Goal: Task Accomplishment & Management: Manage account settings

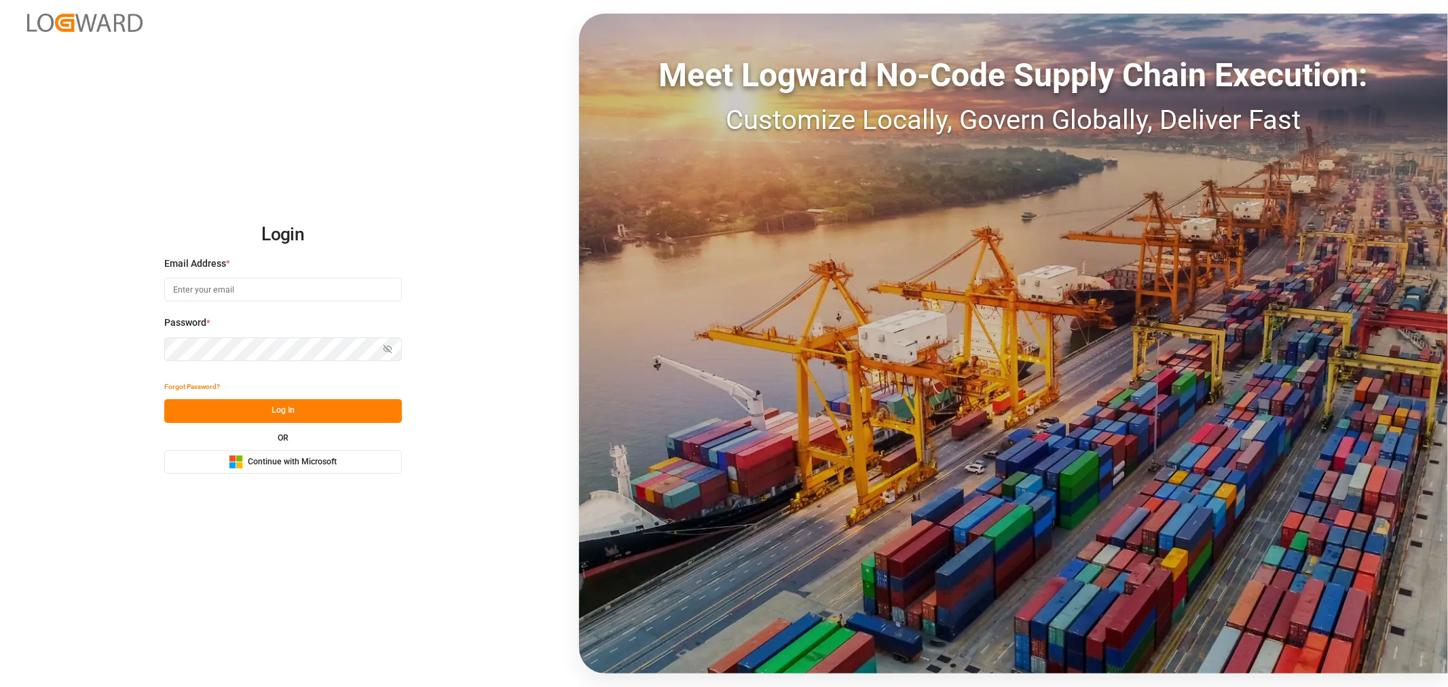
click at [246, 280] on input at bounding box center [283, 290] width 238 height 24
type input "[PERSON_NAME][DOMAIN_NAME][EMAIL_ADDRESS][DOMAIN_NAME]"
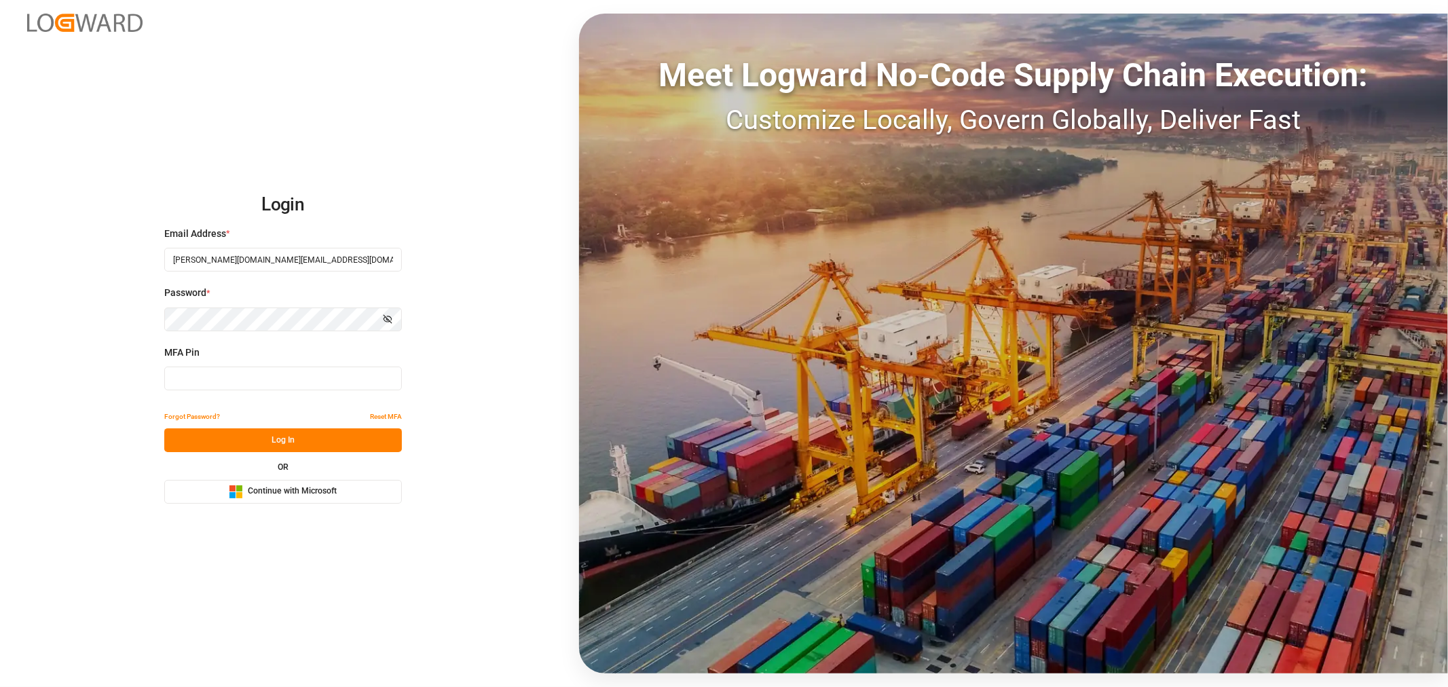
type input "678683"
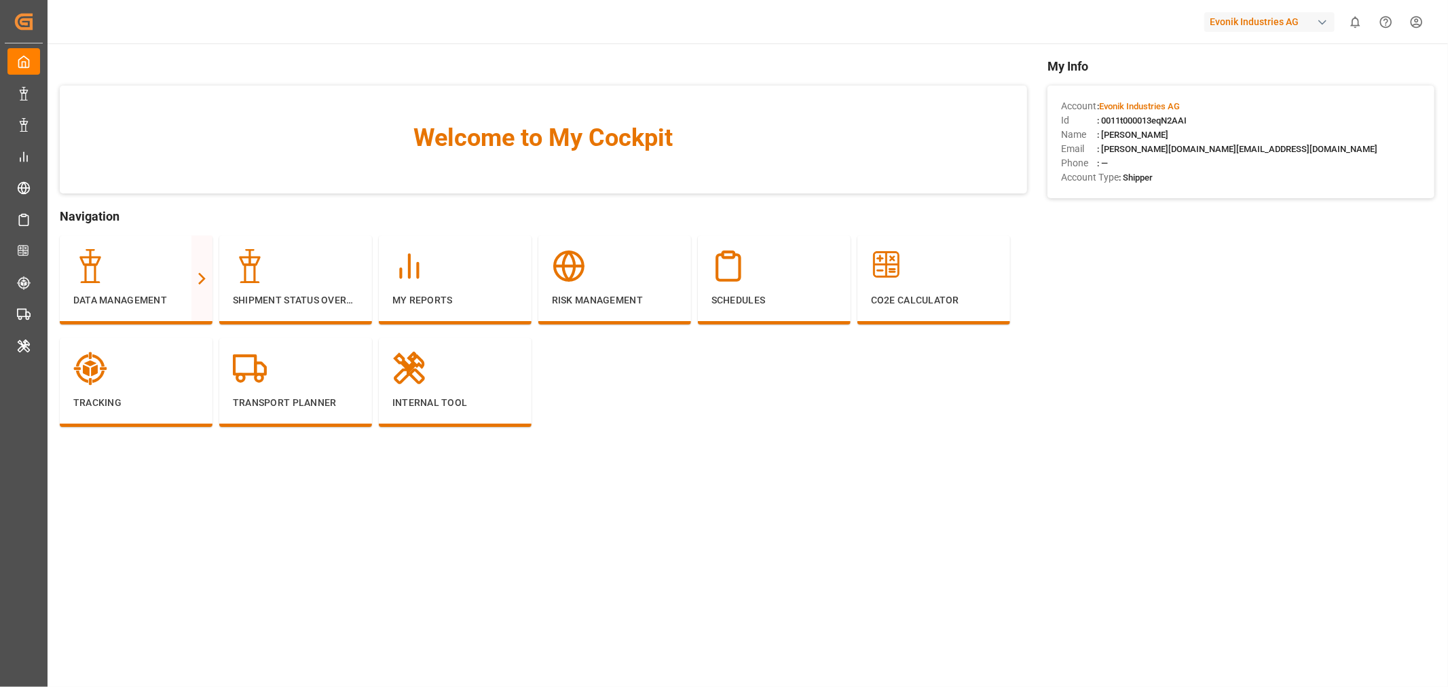
click at [1327, 20] on div "button" at bounding box center [1323, 23] width 14 height 14
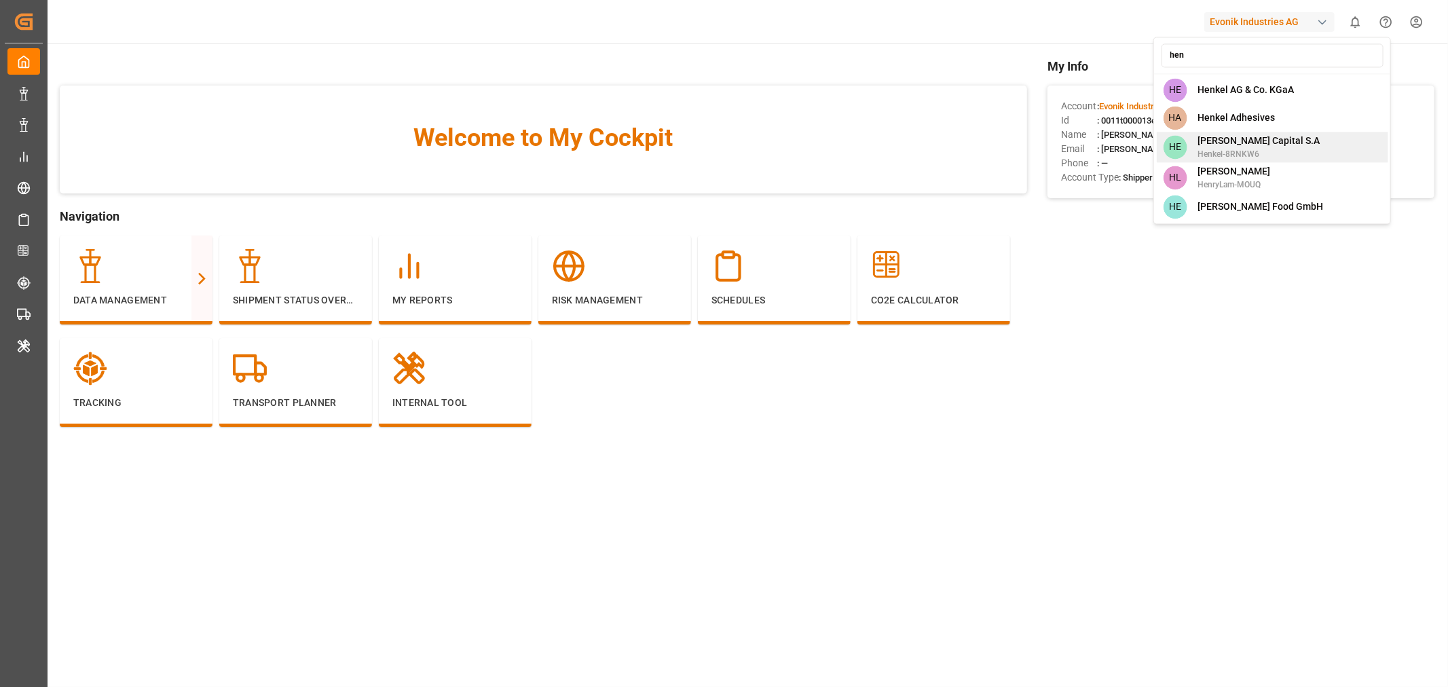
type input "hen"
click at [1253, 140] on span "[PERSON_NAME] Capital S.A" at bounding box center [1258, 141] width 122 height 14
